Goal: Find contact information: Find contact information

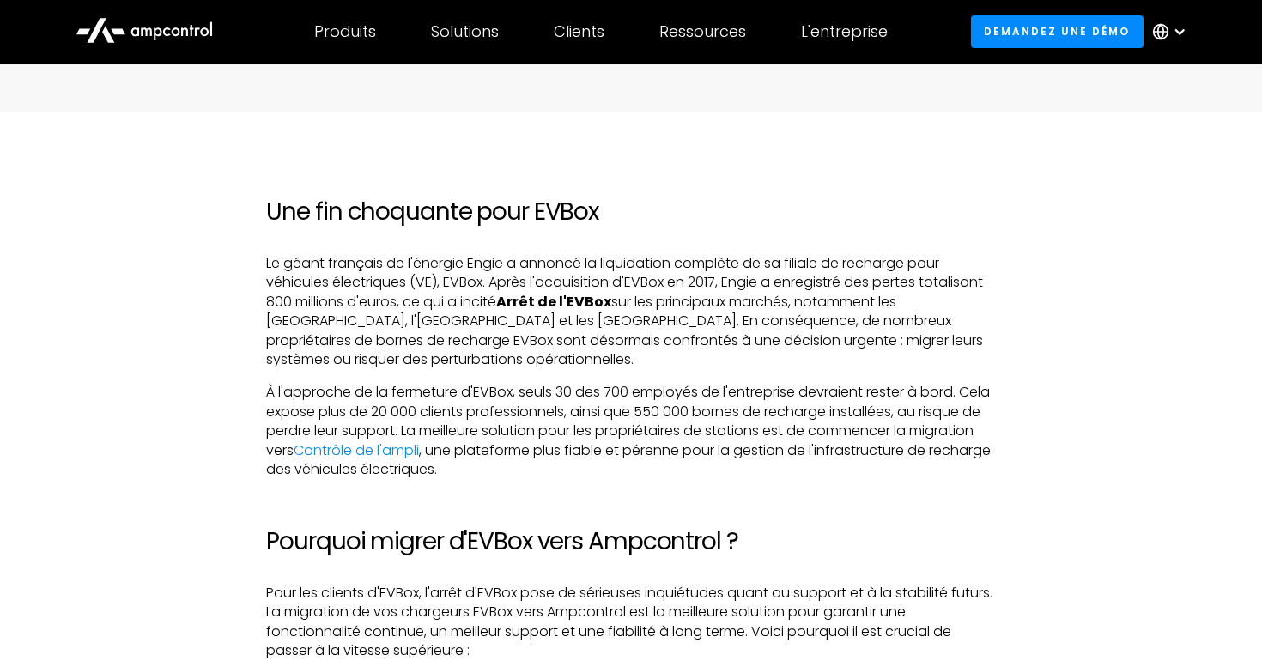
scroll to position [784, 0]
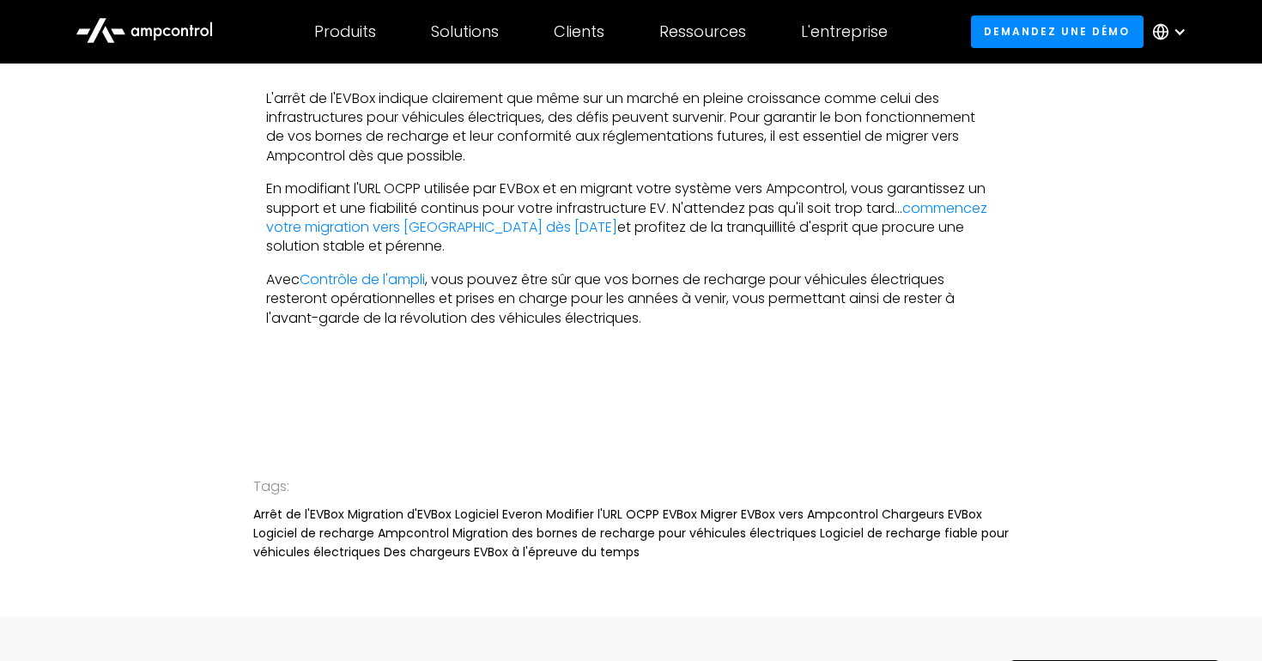
scroll to position [3861, 0]
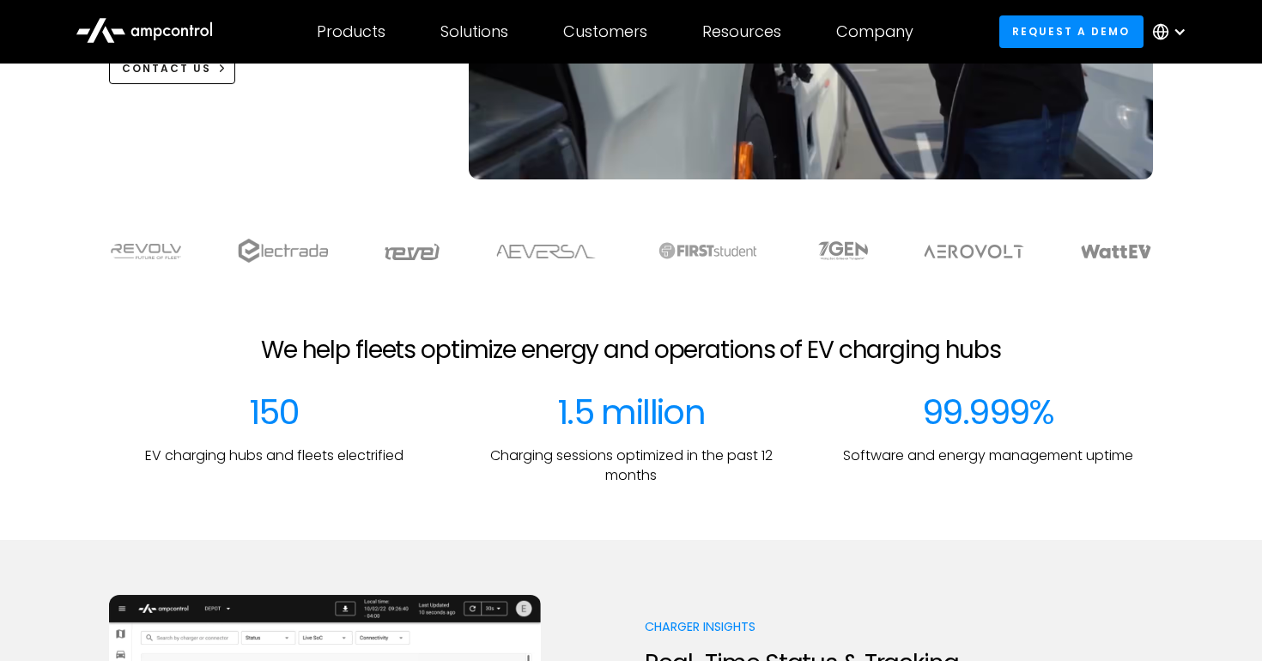
scroll to position [824, 0]
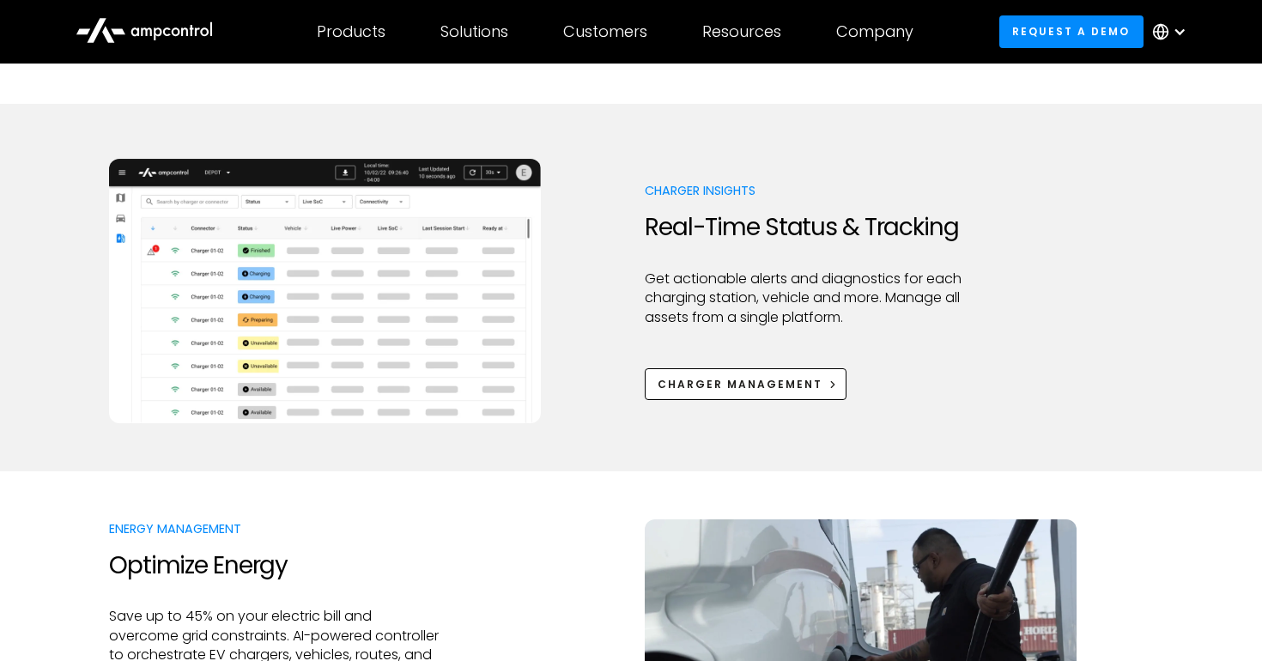
click at [1186, 27] on div at bounding box center [1180, 32] width 14 height 14
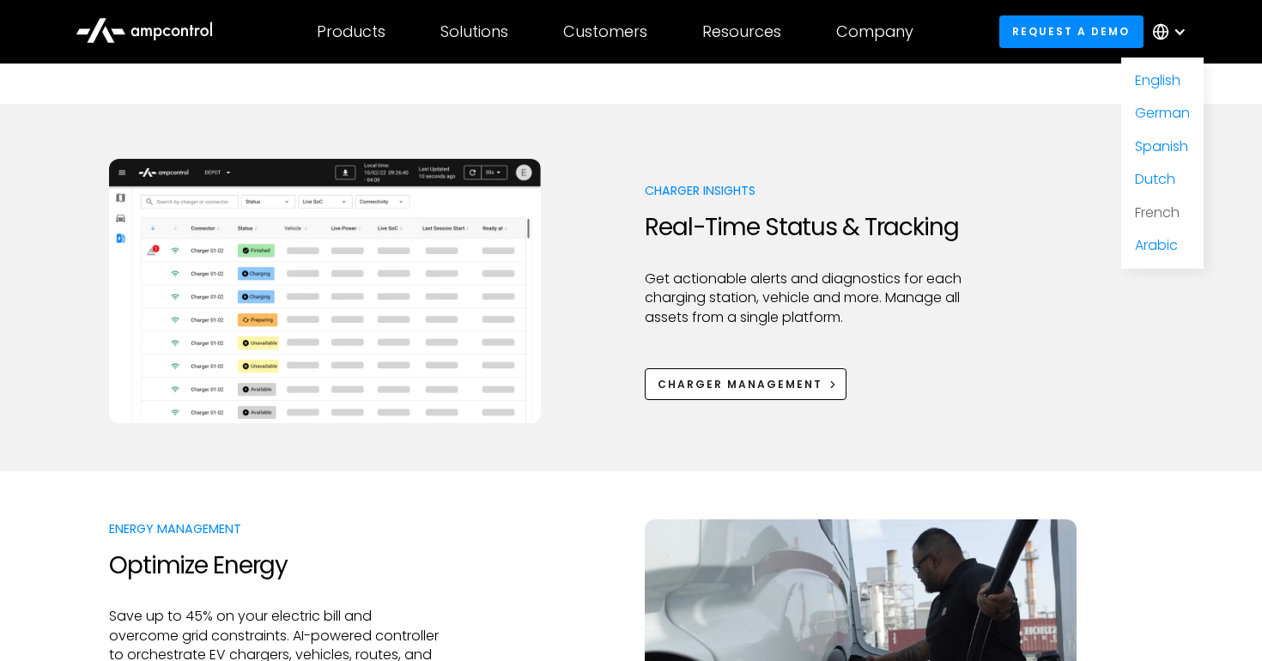
click at [1158, 208] on link "French" at bounding box center [1157, 213] width 45 height 20
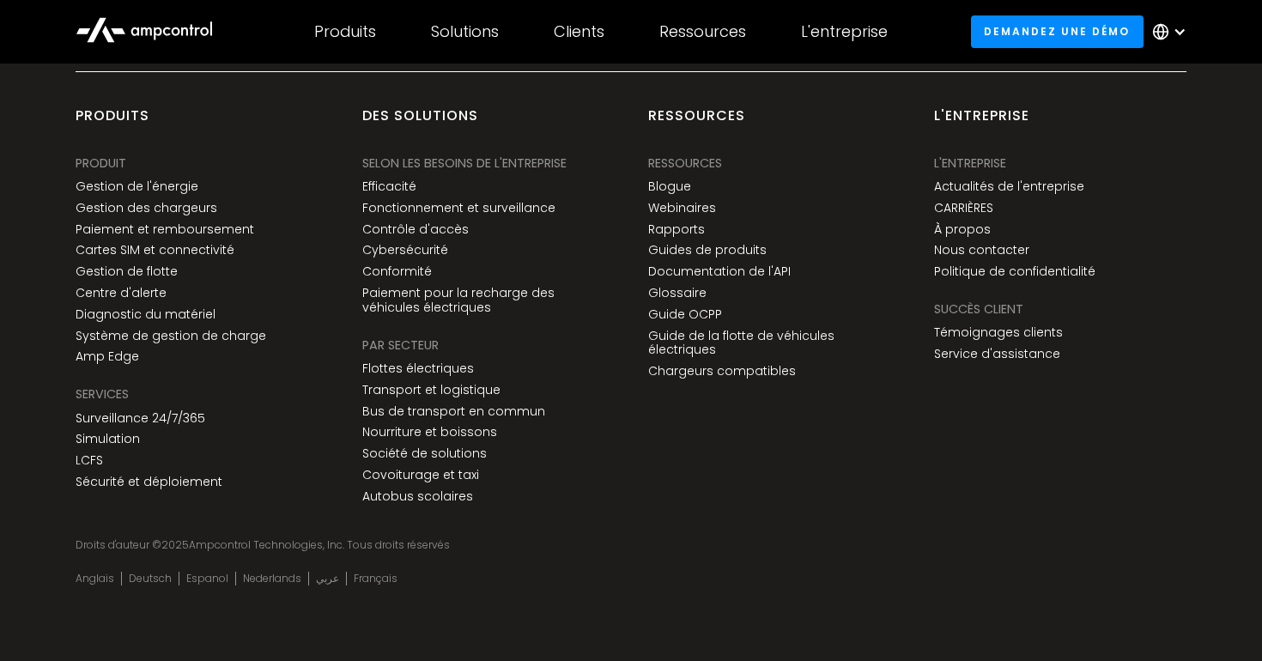
scroll to position [6557, 0]
click at [972, 241] on div "L'entreprise L'entreprise Actualités de l'entreprise CARRIÈRES À propos Nous co…" at bounding box center [1014, 220] width 161 height 132
click at [955, 250] on link "Nous contacter" at bounding box center [981, 250] width 95 height 15
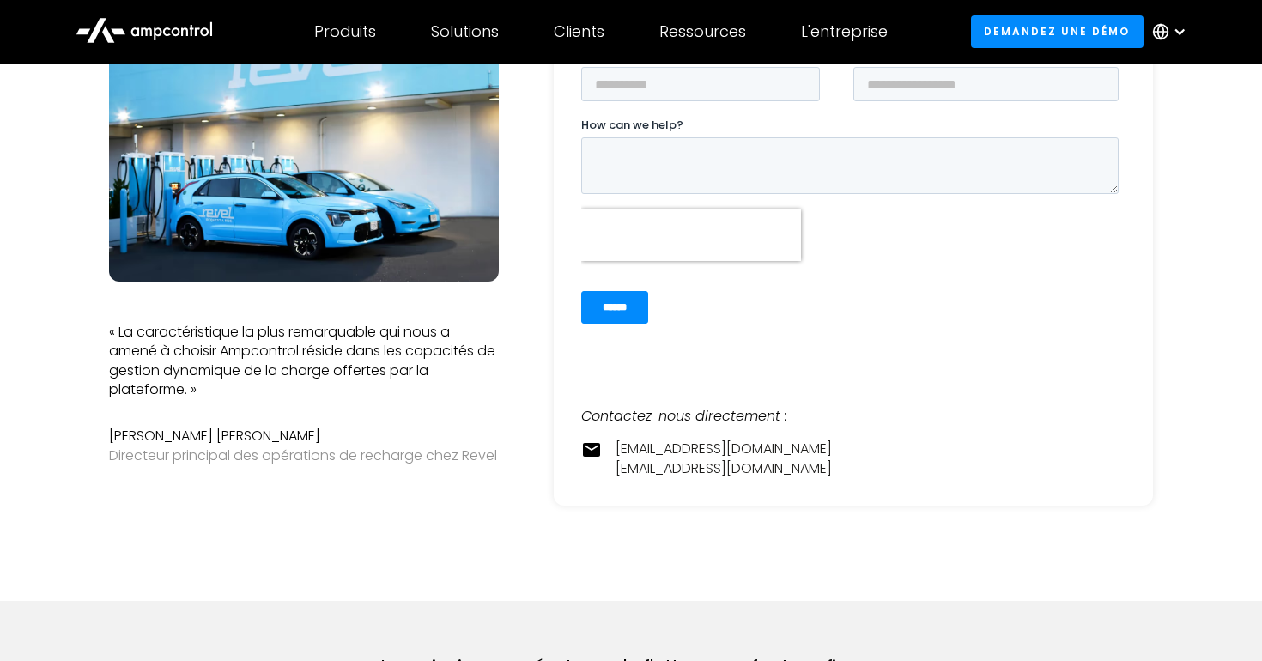
scroll to position [305, 0]
